Goal: Check status: Check status

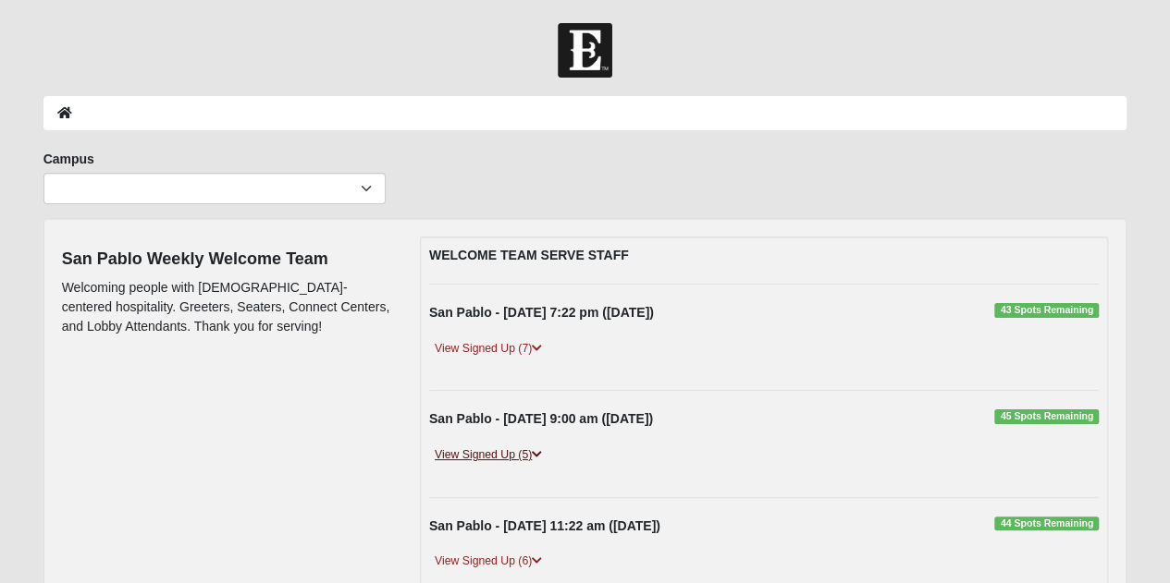
click at [536, 460] on link "View Signed Up (5)" at bounding box center [488, 455] width 118 height 19
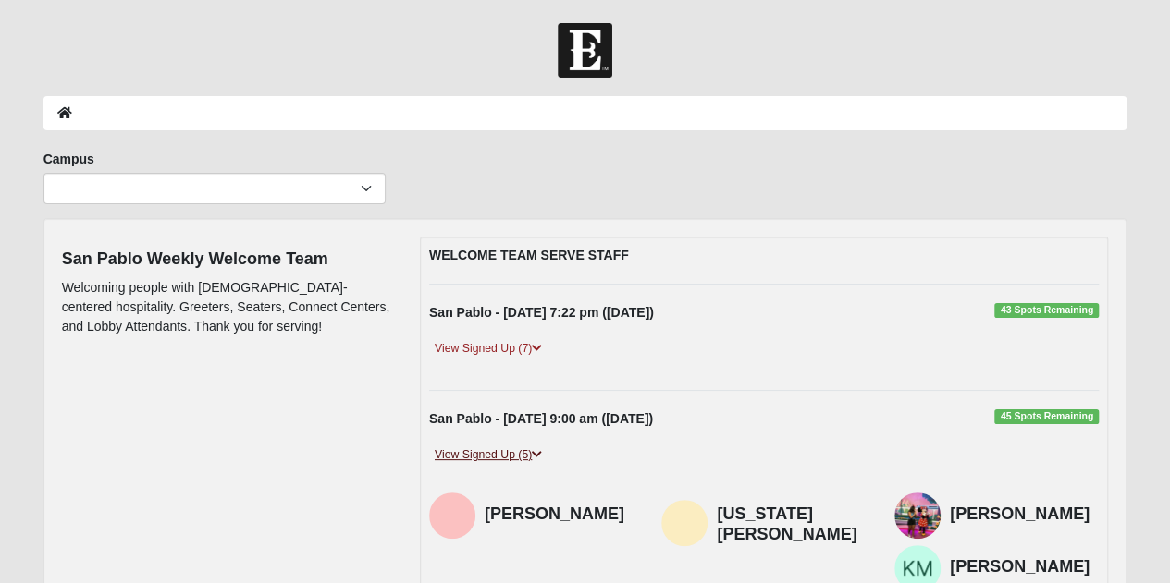
scroll to position [92, 0]
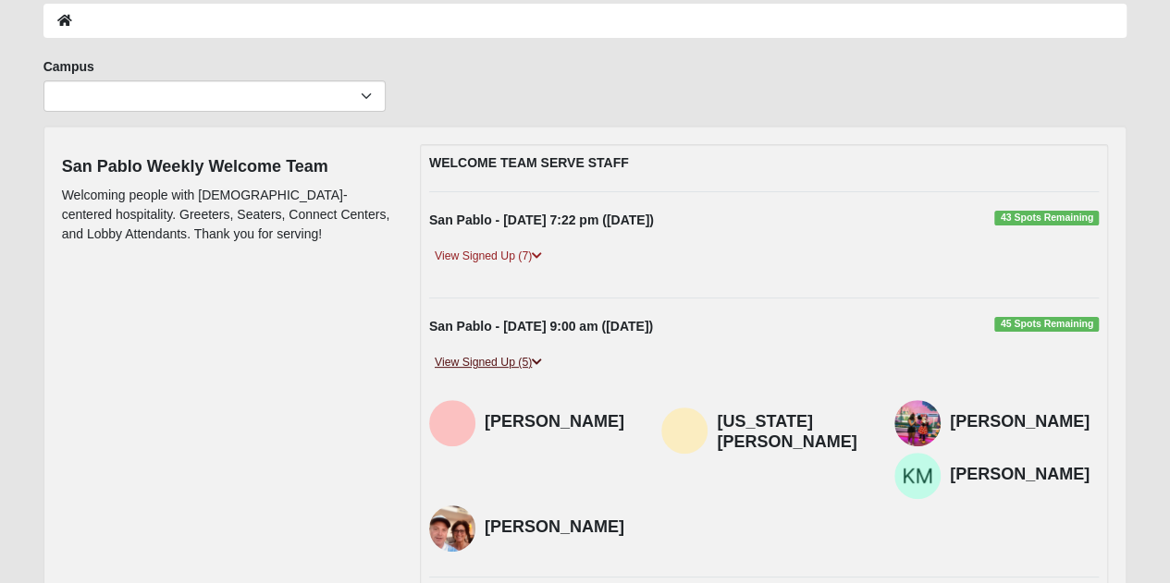
click at [527, 364] on link "View Signed Up (5)" at bounding box center [488, 362] width 118 height 19
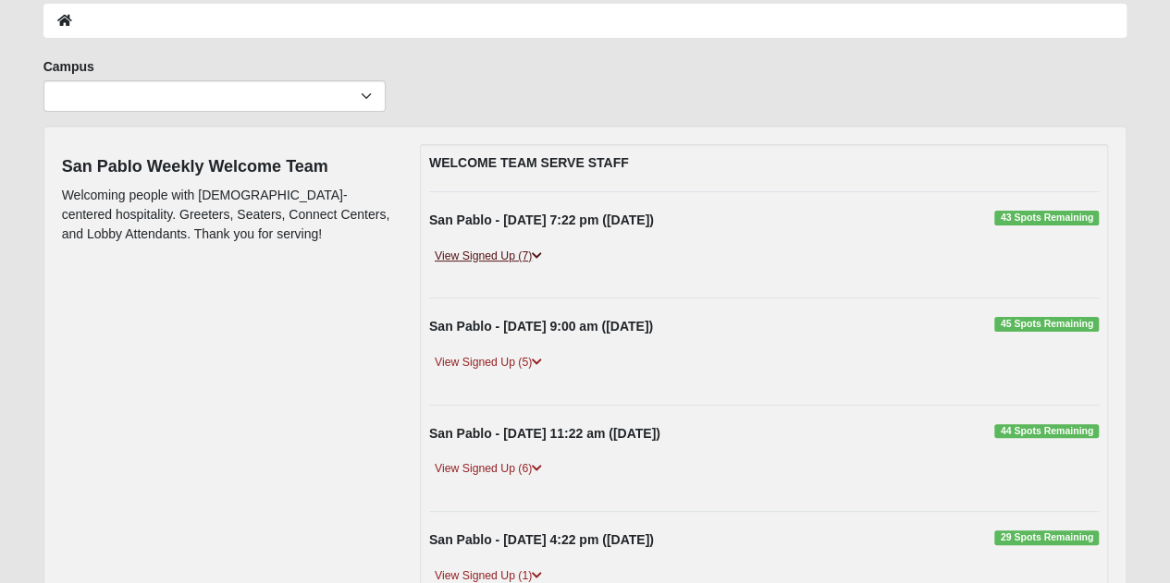
click at [518, 257] on link "View Signed Up (7)" at bounding box center [488, 256] width 118 height 19
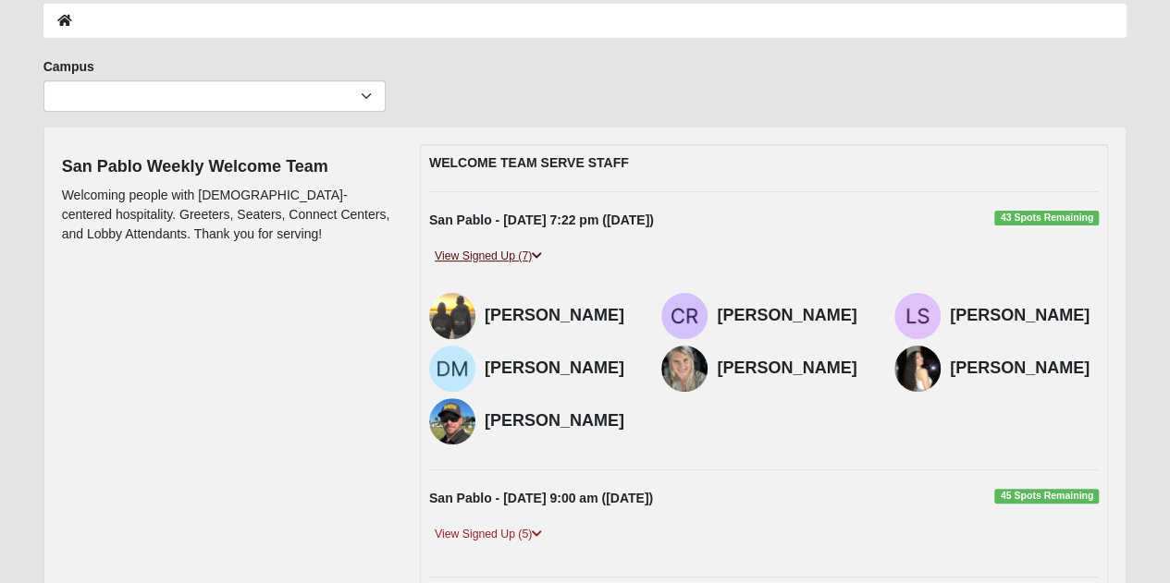
click at [518, 257] on link "View Signed Up (7)" at bounding box center [488, 256] width 118 height 19
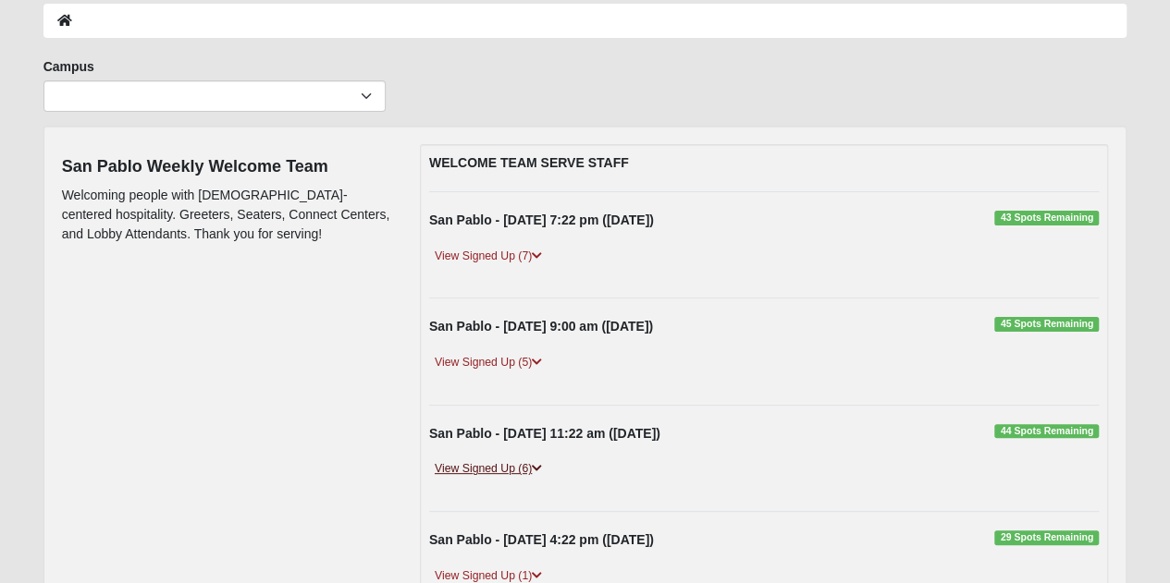
click at [508, 461] on link "View Signed Up (6)" at bounding box center [488, 469] width 118 height 19
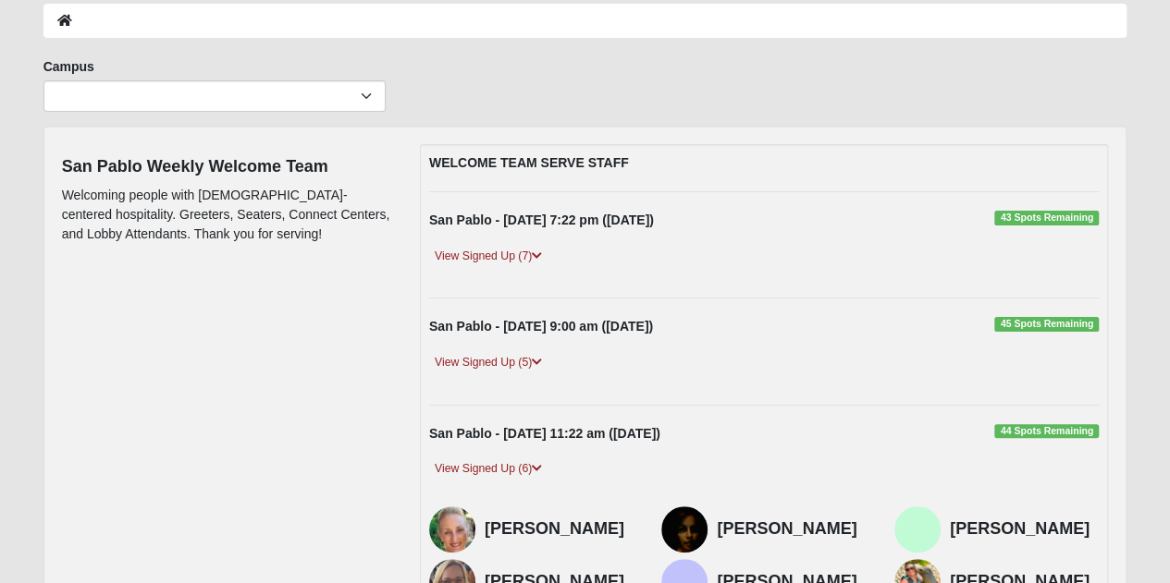
scroll to position [185, 0]
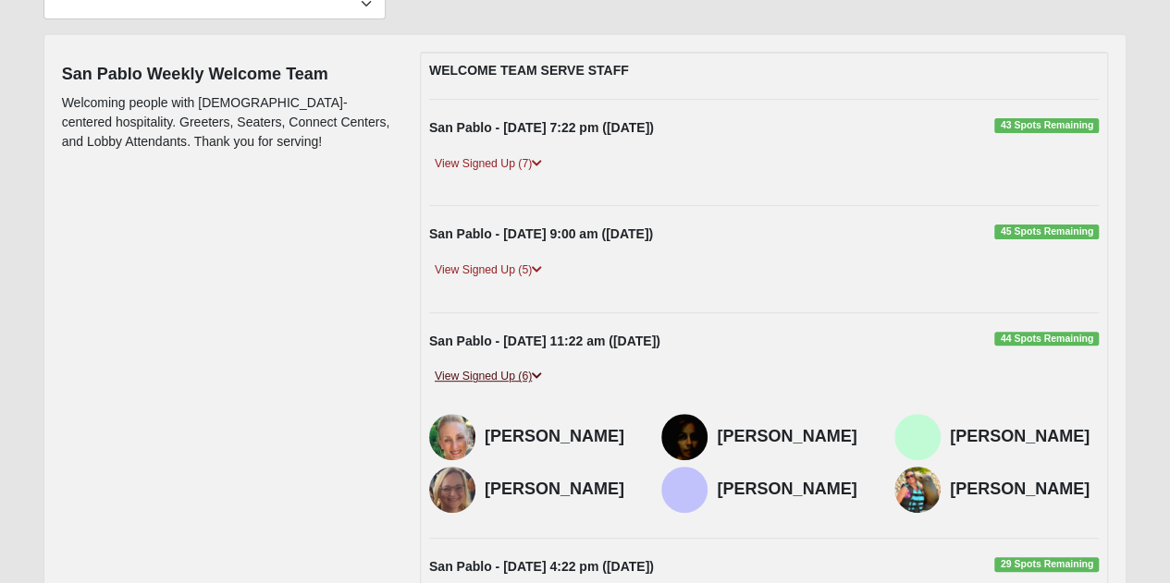
click at [496, 370] on link "View Signed Up (6)" at bounding box center [488, 376] width 118 height 19
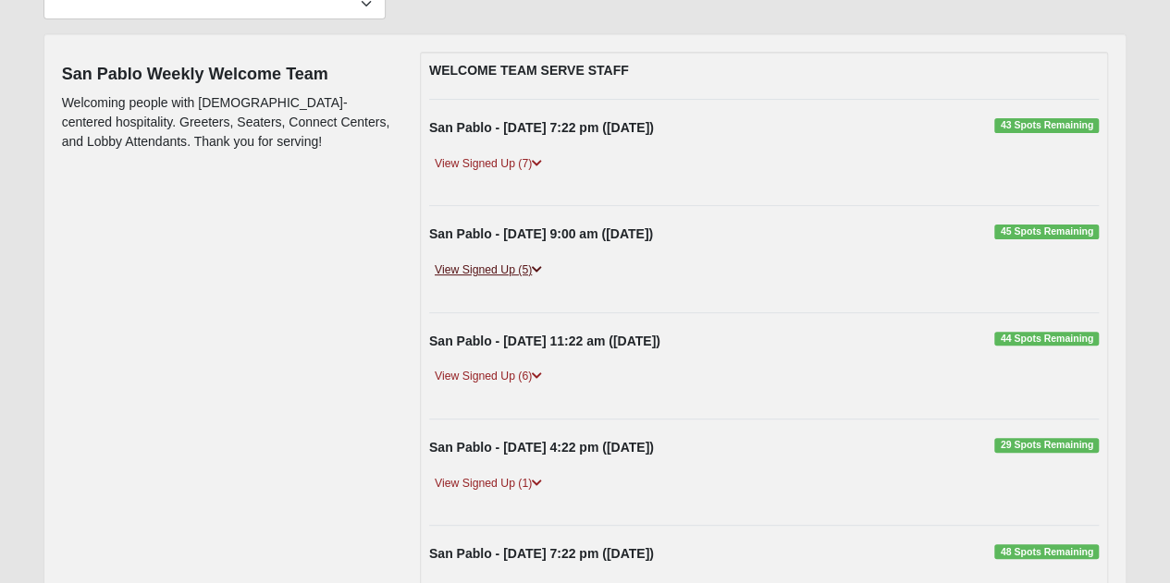
click at [483, 269] on link "View Signed Up (5)" at bounding box center [488, 270] width 118 height 19
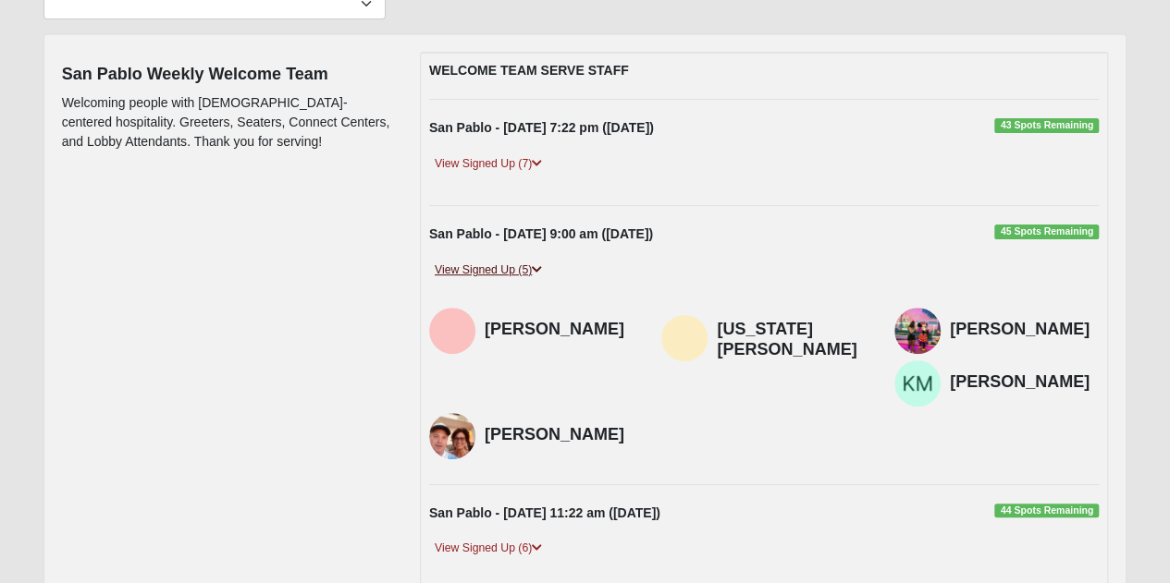
click at [483, 269] on link "View Signed Up (5)" at bounding box center [488, 270] width 118 height 19
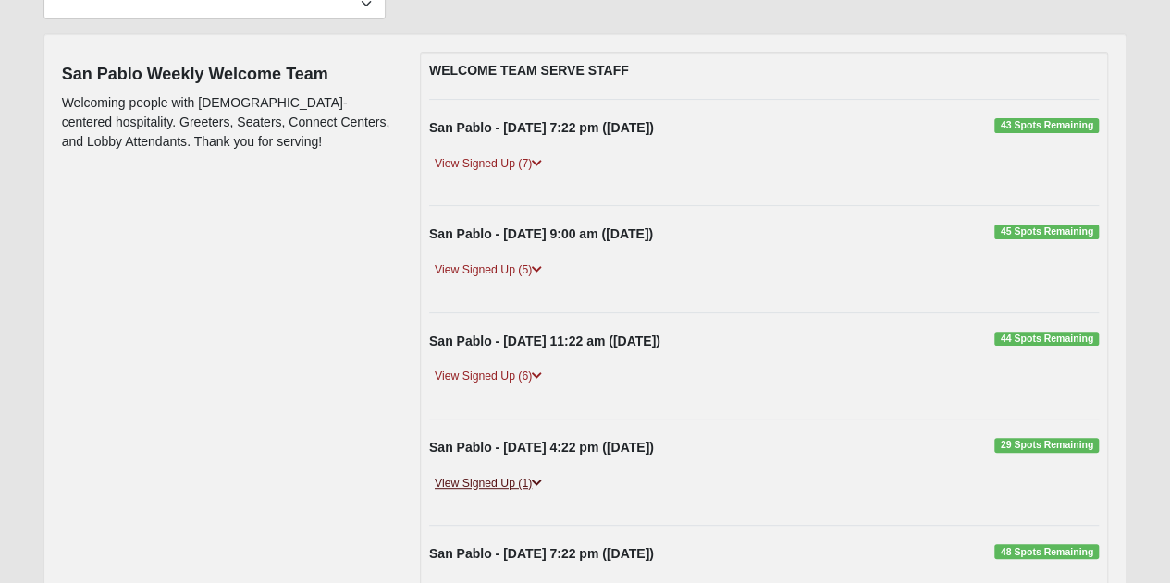
click at [525, 484] on link "View Signed Up (1)" at bounding box center [488, 483] width 118 height 19
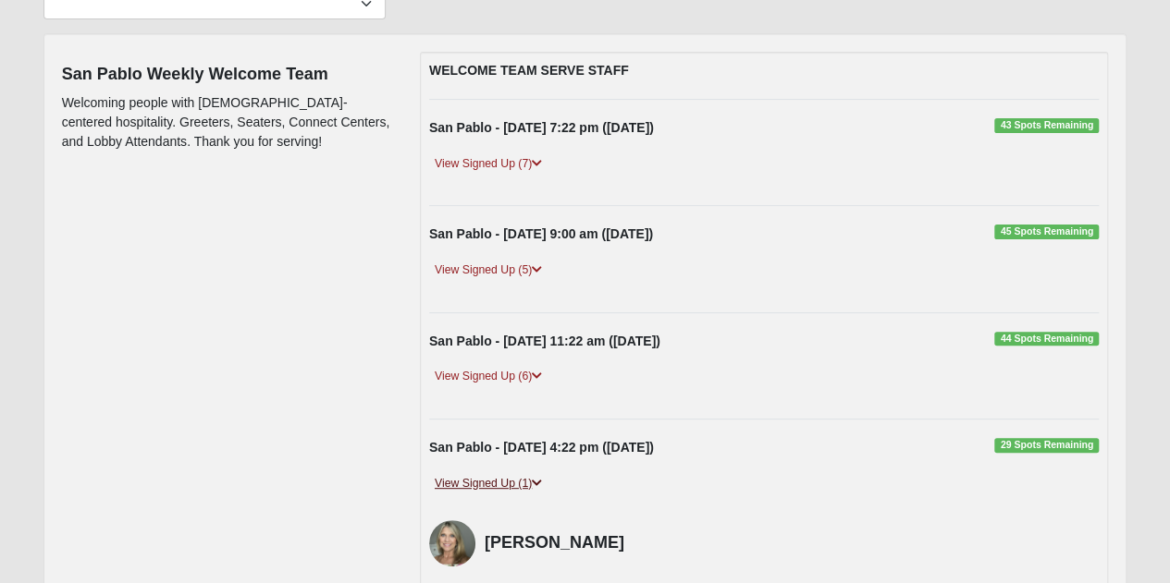
scroll to position [277, 0]
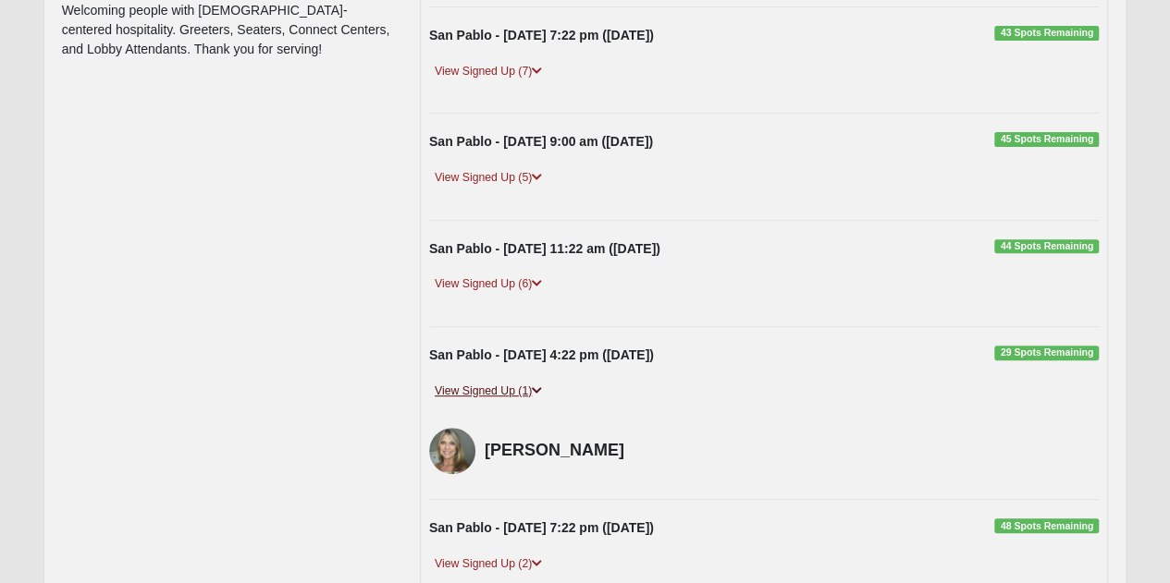
click at [499, 382] on link "View Signed Up (1)" at bounding box center [488, 391] width 118 height 19
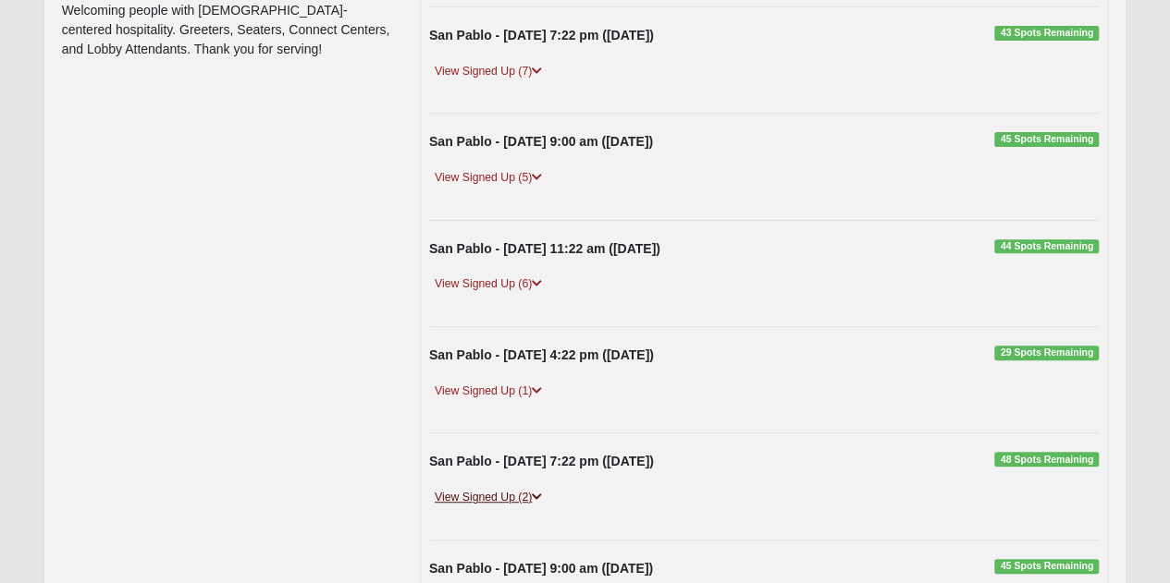
click at [497, 493] on link "View Signed Up (2)" at bounding box center [488, 497] width 118 height 19
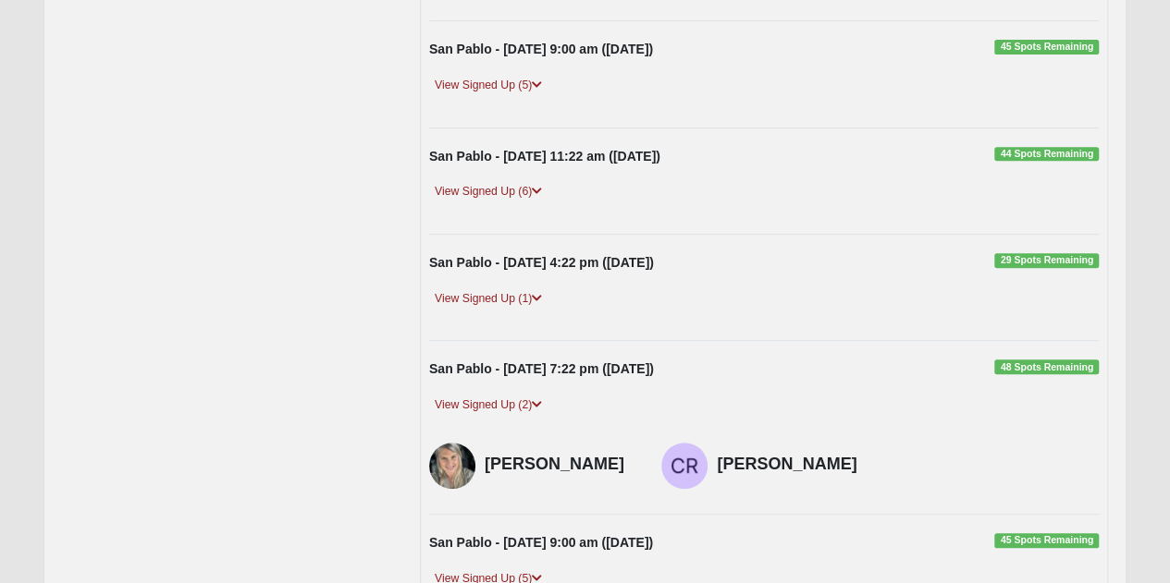
scroll to position [462, 0]
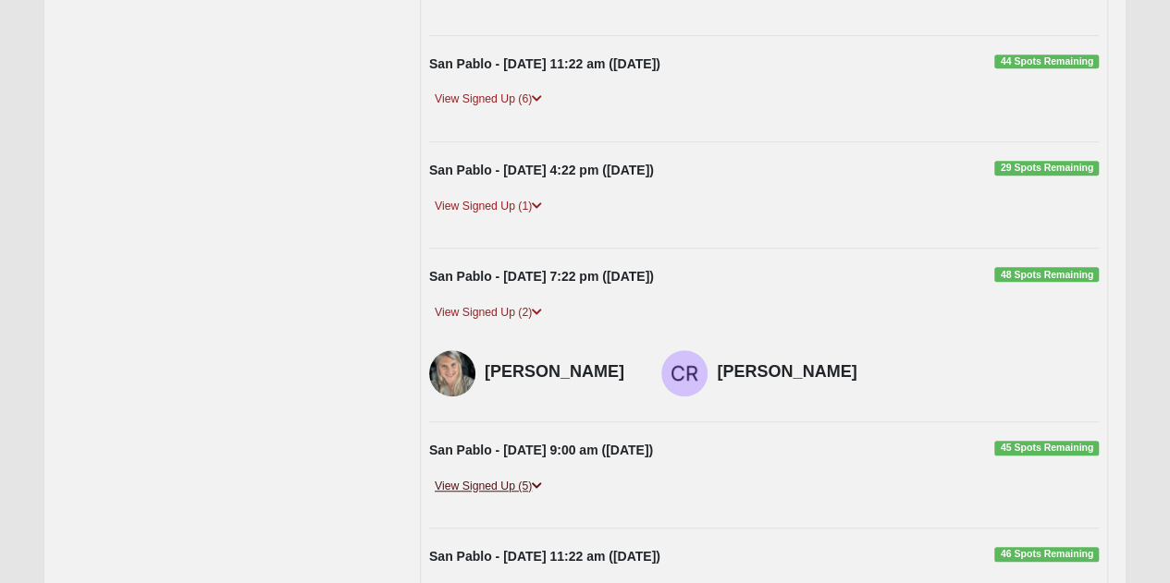
click at [488, 480] on link "View Signed Up (5)" at bounding box center [488, 486] width 118 height 19
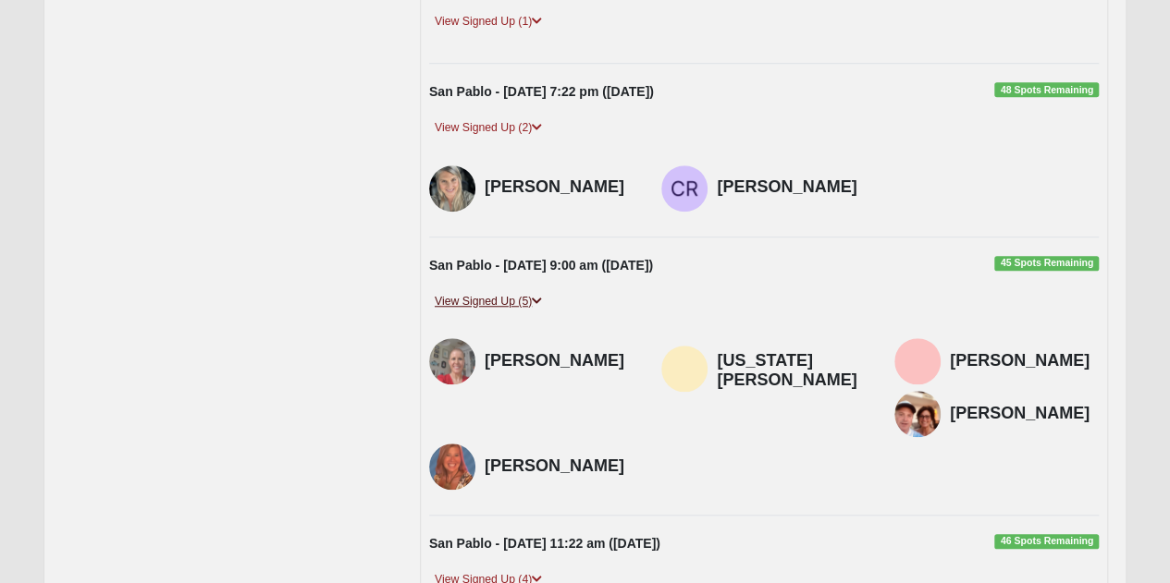
scroll to position [740, 0]
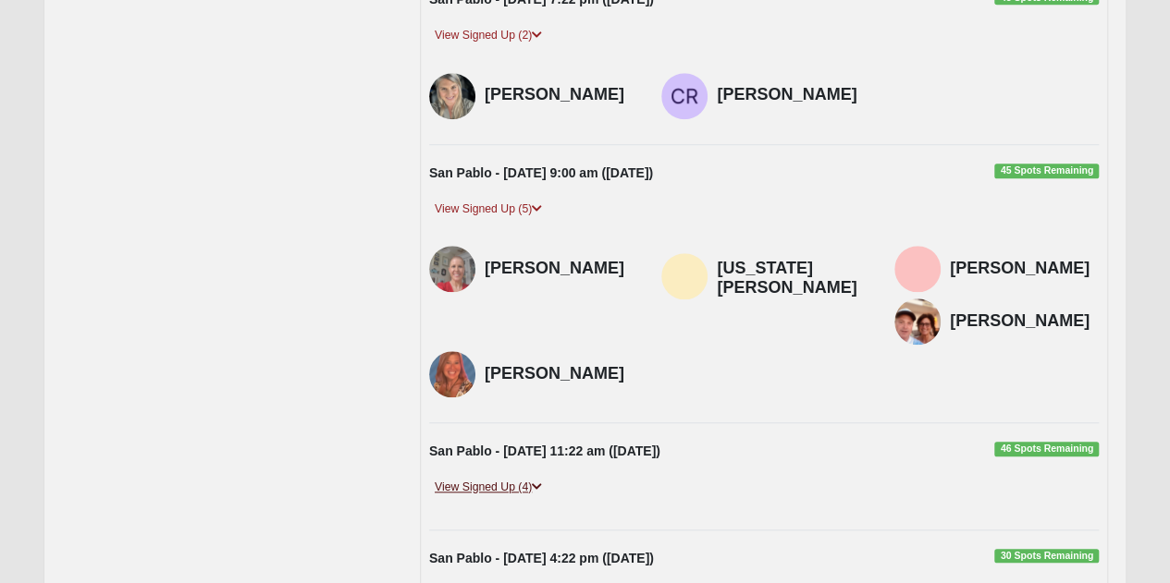
click at [485, 478] on link "View Signed Up (4)" at bounding box center [488, 487] width 118 height 19
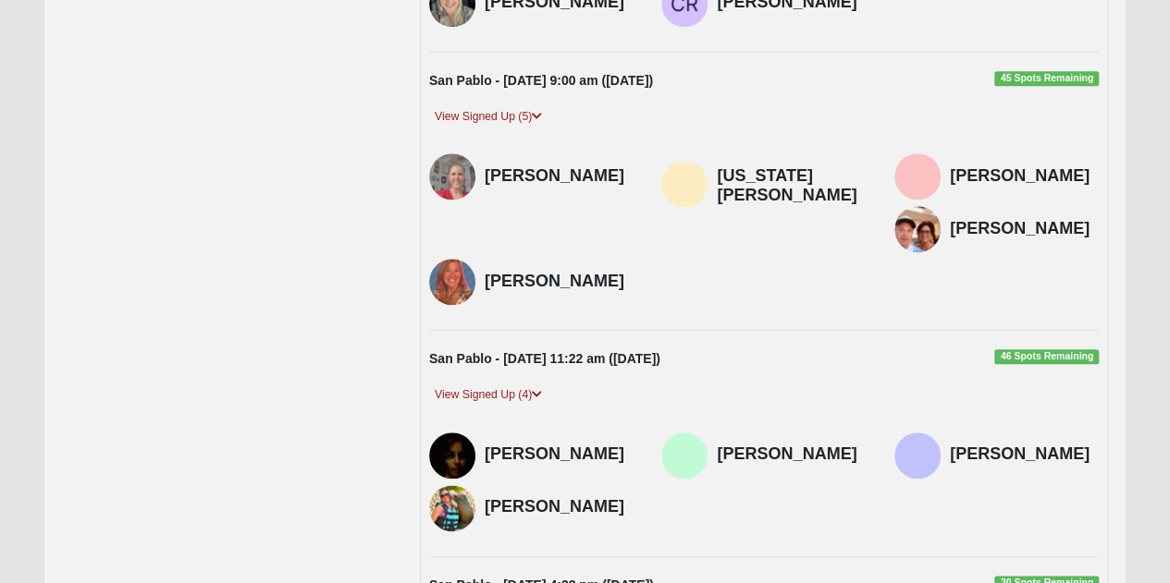
scroll to position [925, 0]
